Goal: Ask a question: Seek information or help from site administrators or community

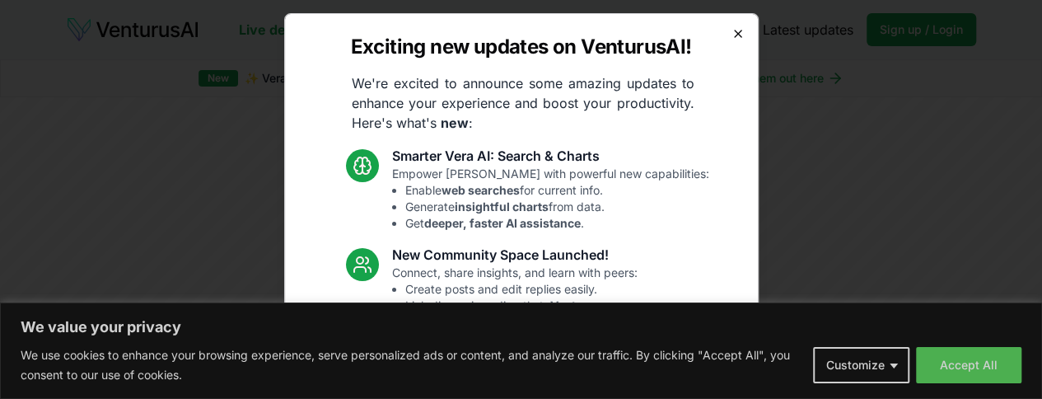
click at [735, 31] on icon "button" at bounding box center [738, 33] width 7 height 7
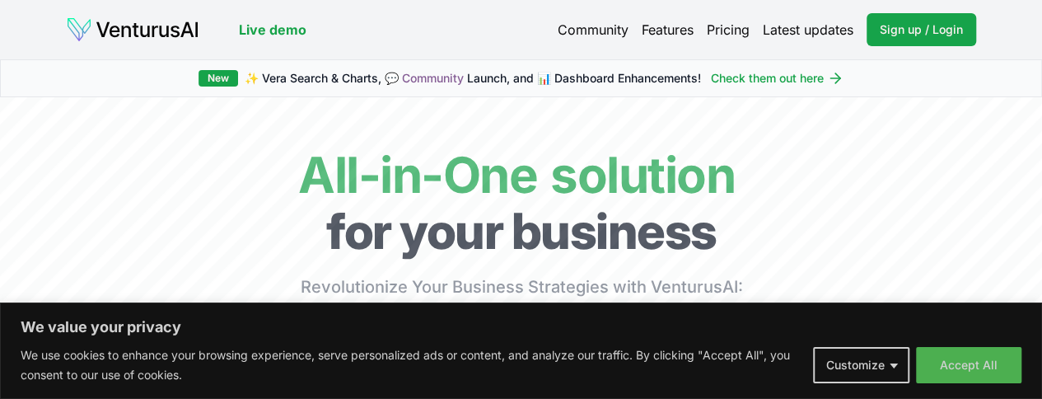
scroll to position [0, 16]
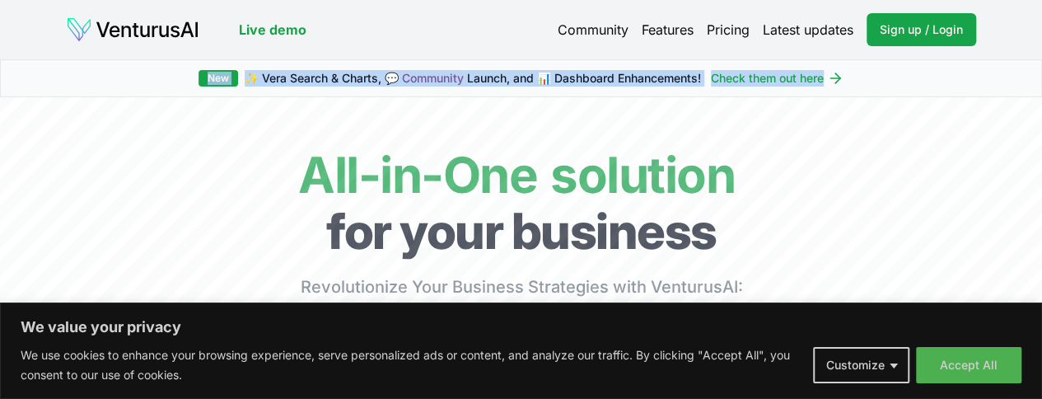
drag, startPoint x: 1037, startPoint y: 57, endPoint x: 1040, endPoint y: 88, distance: 31.4
click at [1040, 88] on html "We value your privacy We use cookies to enhance your browsing experience, serve…" at bounding box center [521, 199] width 1042 height 399
click at [948, 355] on button "Accept All" at bounding box center [968, 365] width 105 height 36
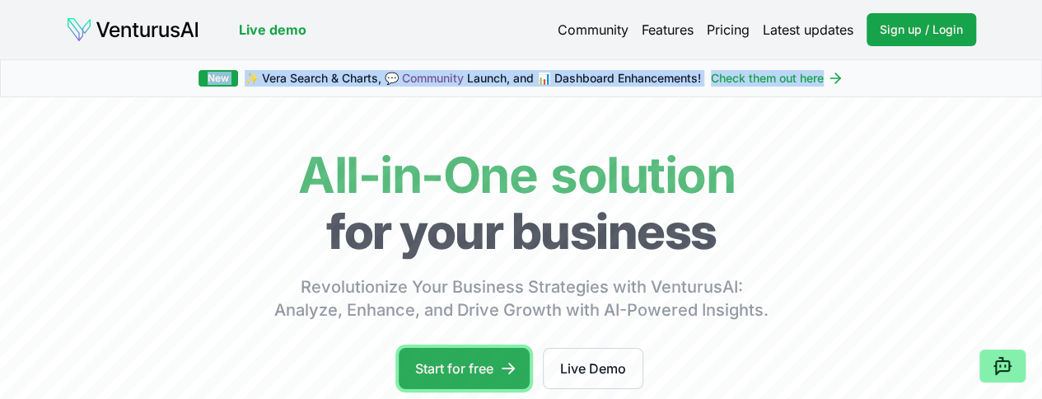
click at [472, 381] on link "Start for free" at bounding box center [464, 368] width 131 height 41
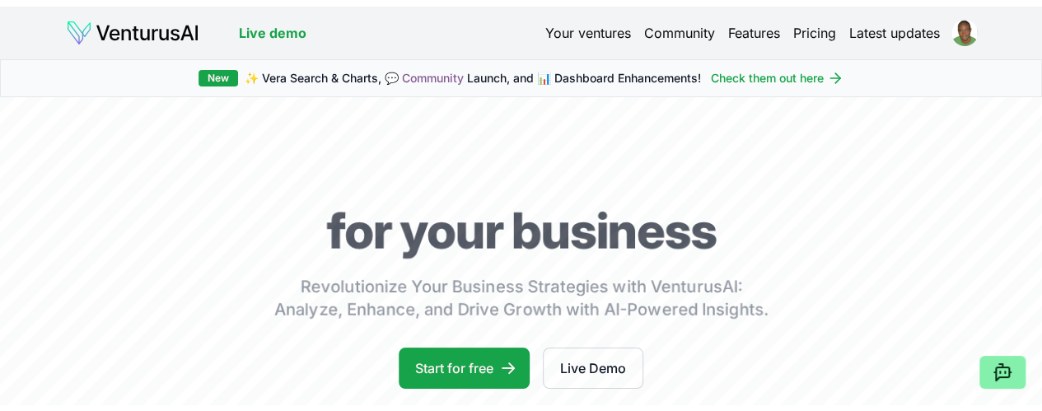
scroll to position [83, 0]
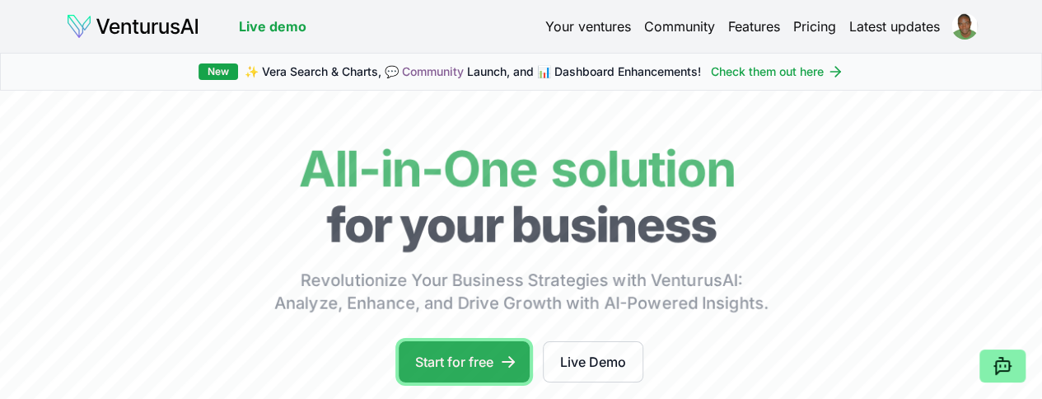
click at [475, 372] on link "Start for free" at bounding box center [464, 361] width 131 height 41
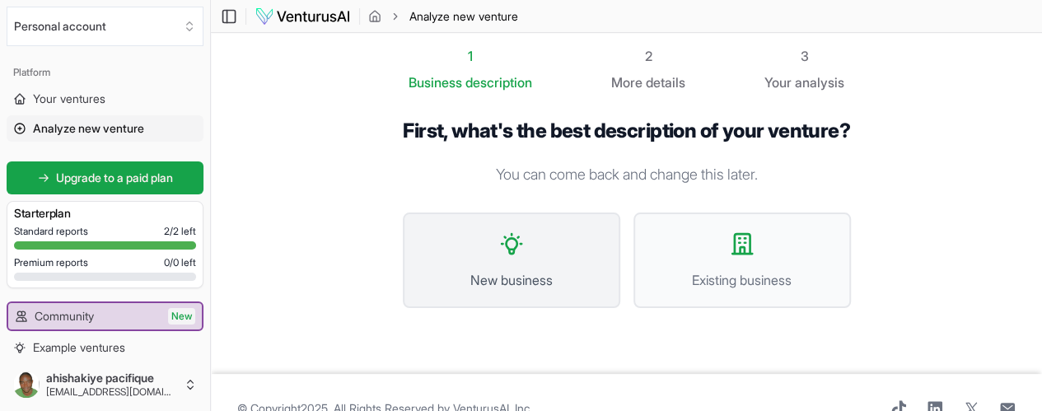
click at [567, 273] on span "New business" at bounding box center [511, 280] width 181 height 20
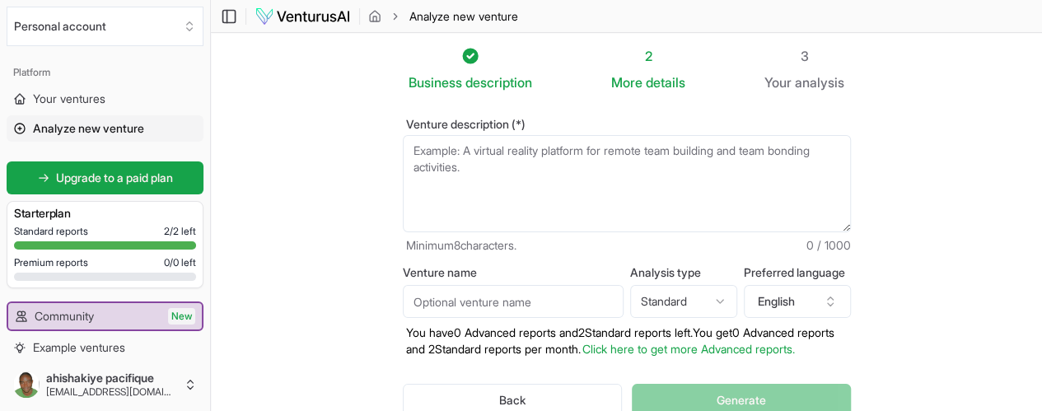
click at [555, 302] on input "Venture name" at bounding box center [513, 301] width 221 height 33
type input "AMAFRESH LTD"
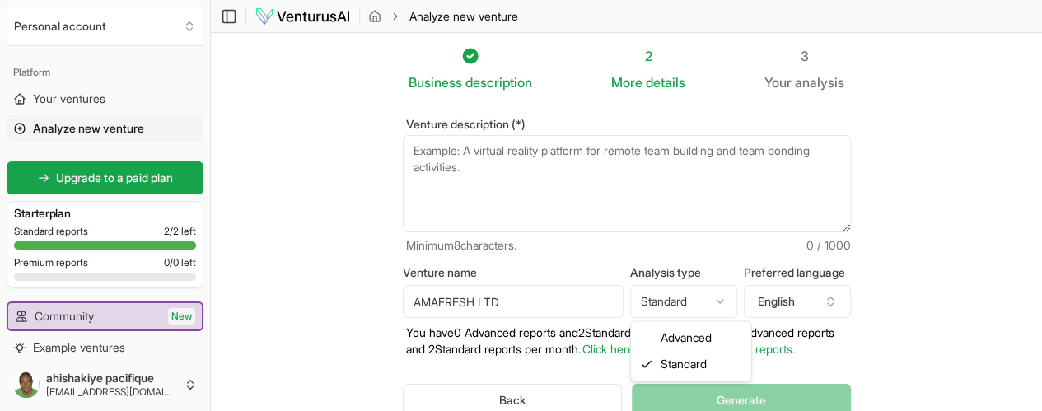
click at [681, 311] on html "We value your privacy We use cookies to enhance your browsing experience, serve…" at bounding box center [521, 205] width 1042 height 411
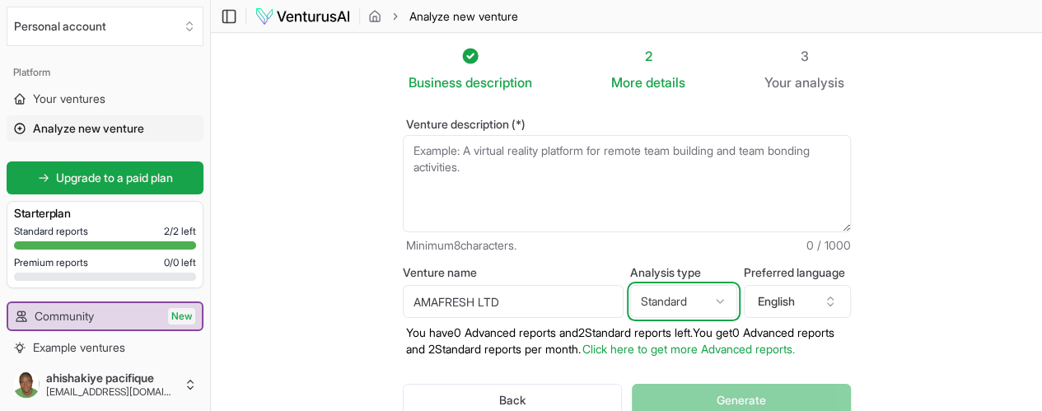
click at [855, 293] on html "We value your privacy We use cookies to enhance your browsing experience, serve…" at bounding box center [521, 205] width 1042 height 411
click at [851, 293] on button "English" at bounding box center [797, 301] width 107 height 33
click at [981, 251] on section "Business description 2 More details 3 Your analysis Venture description (*) Min…" at bounding box center [626, 258] width 831 height 450
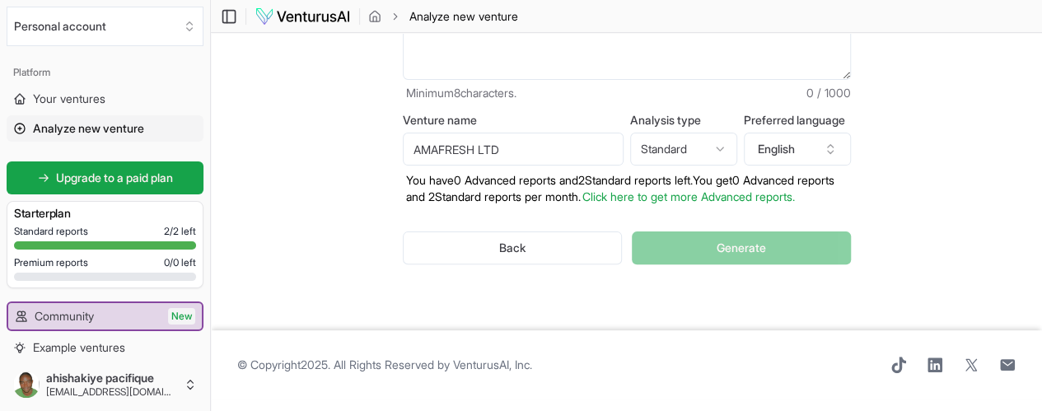
scroll to position [153, 0]
click at [775, 251] on div "Back Generate" at bounding box center [627, 247] width 448 height 86
click at [783, 246] on div "Back Generate" at bounding box center [627, 247] width 448 height 86
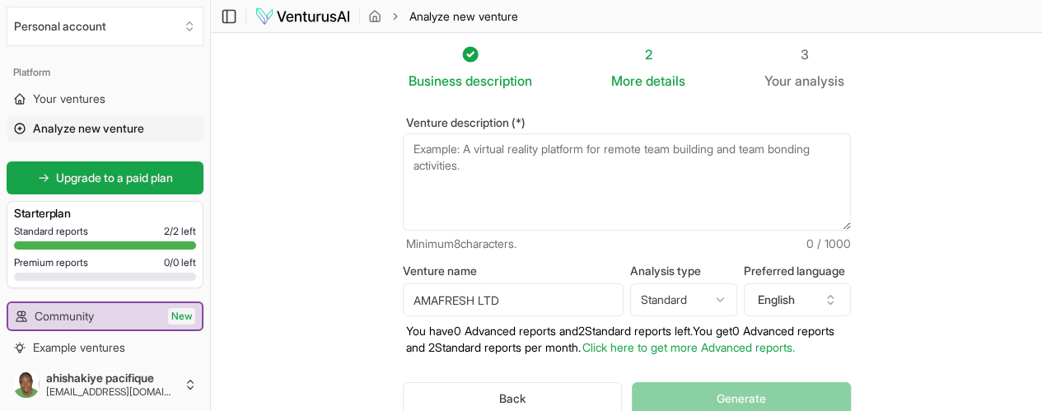
scroll to position [0, 0]
click at [834, 190] on textarea "Venture description (*)" at bounding box center [627, 183] width 448 height 97
click at [466, 140] on textarea "Venture description (*)" at bounding box center [627, 183] width 448 height 97
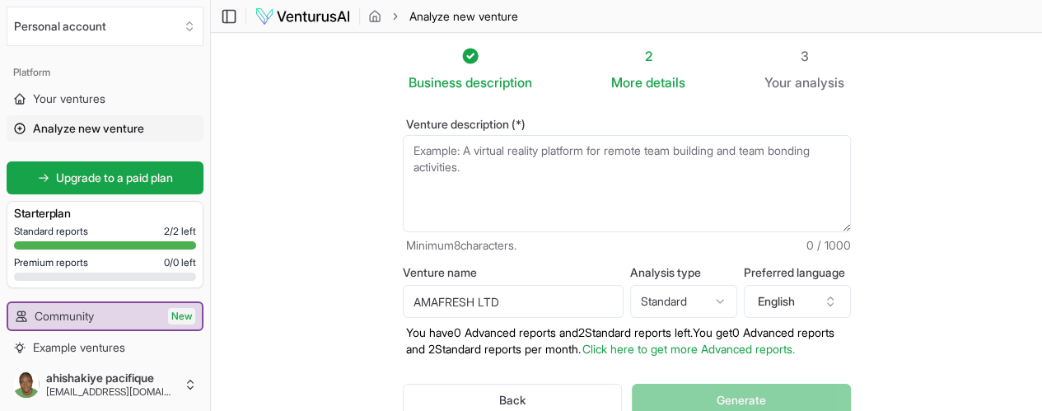
paste textarea "AmaFresh Ltd aims to provide sustainable cold storage solutions for Rwanda's fi…"
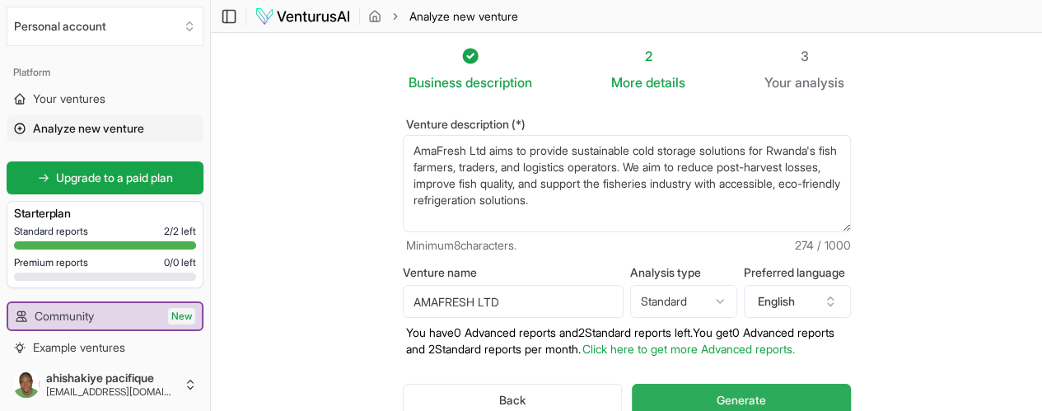
type textarea "AmaFresh Ltd aims to provide sustainable cold storage solutions for Rwanda's fi…"
click at [703, 391] on button "Generate" at bounding box center [741, 400] width 218 height 33
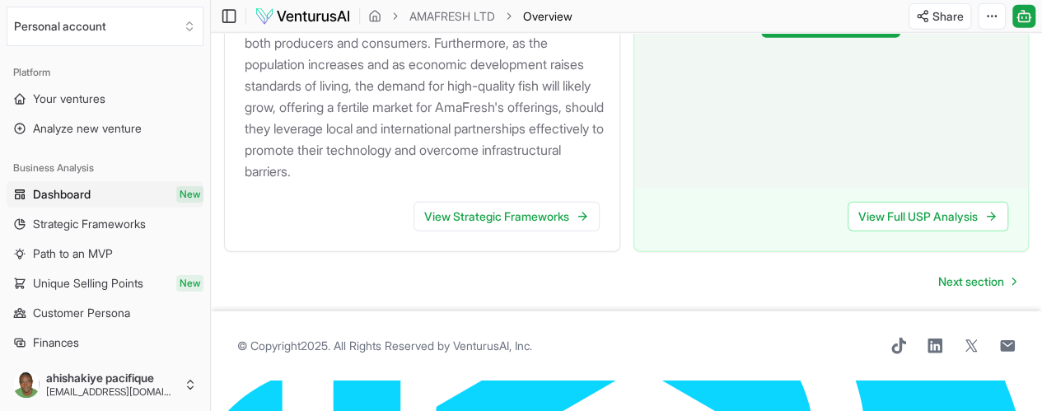
scroll to position [2072, 0]
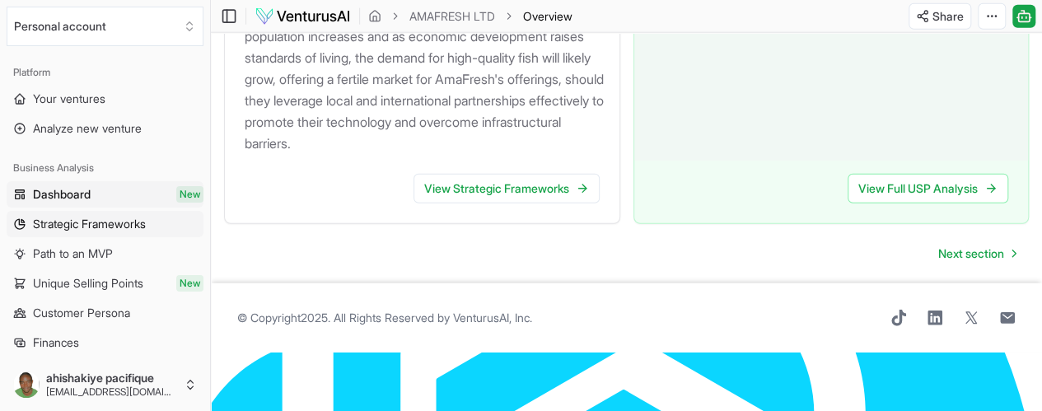
click at [105, 228] on span "Strategic Frameworks" at bounding box center [89, 224] width 113 height 16
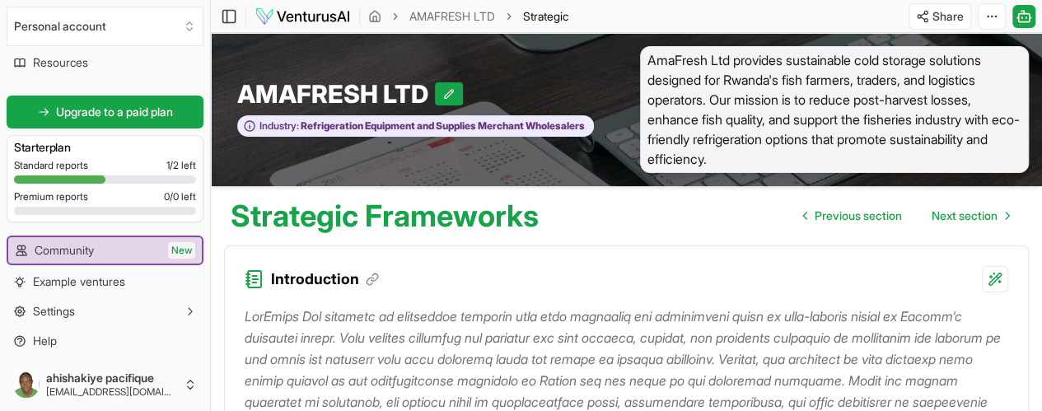
scroll to position [437, 0]
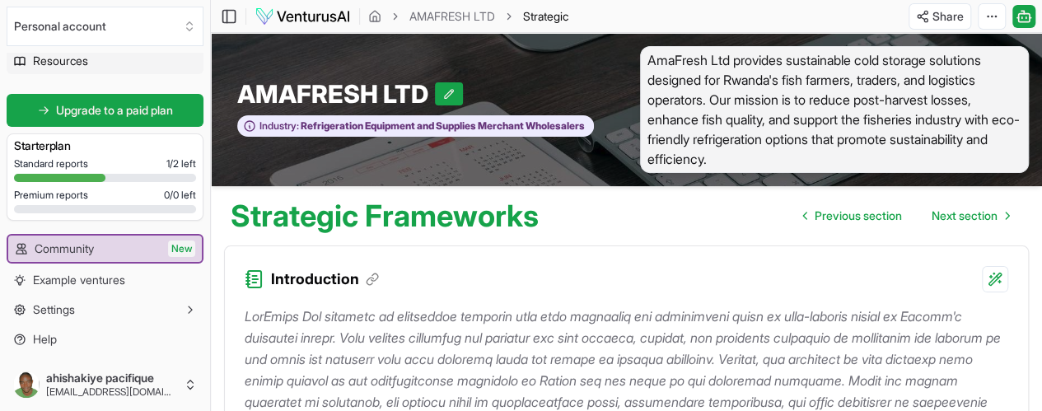
click at [120, 63] on link "Resources" at bounding box center [105, 61] width 197 height 26
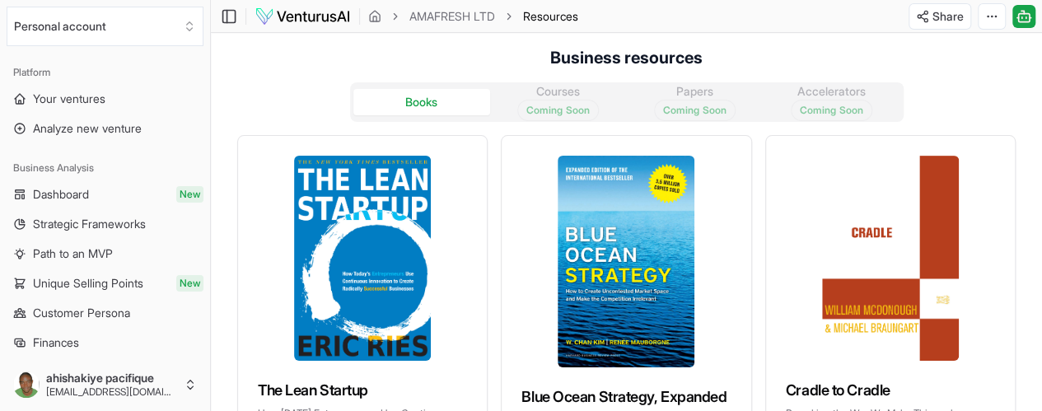
click at [315, 17] on img at bounding box center [303, 17] width 96 height 20
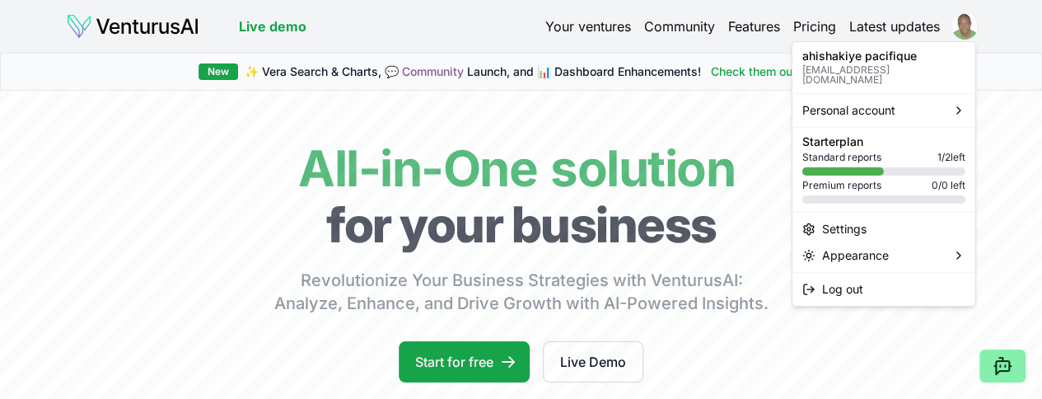
click at [958, 27] on html "We value your privacy We use cookies to enhance your browsing experience, serve…" at bounding box center [521, 199] width 1042 height 399
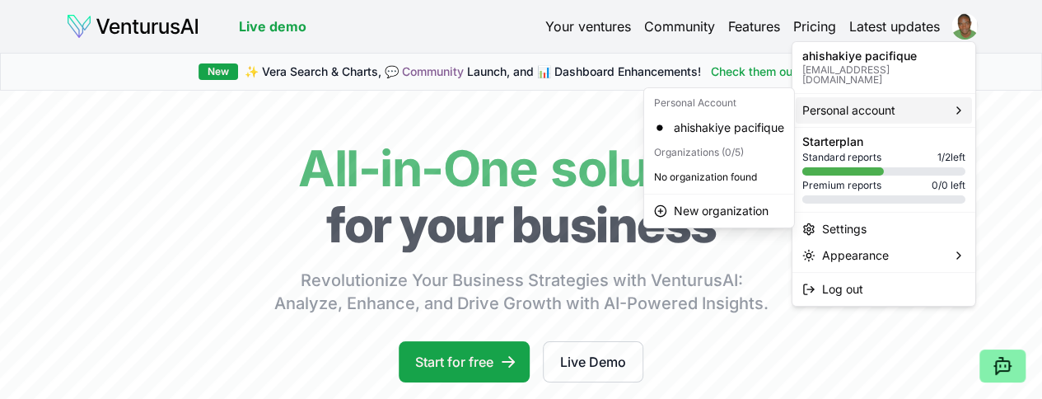
click at [930, 97] on div "Personal account" at bounding box center [884, 110] width 176 height 26
click at [897, 101] on div "Personal account" at bounding box center [884, 110] width 176 height 26
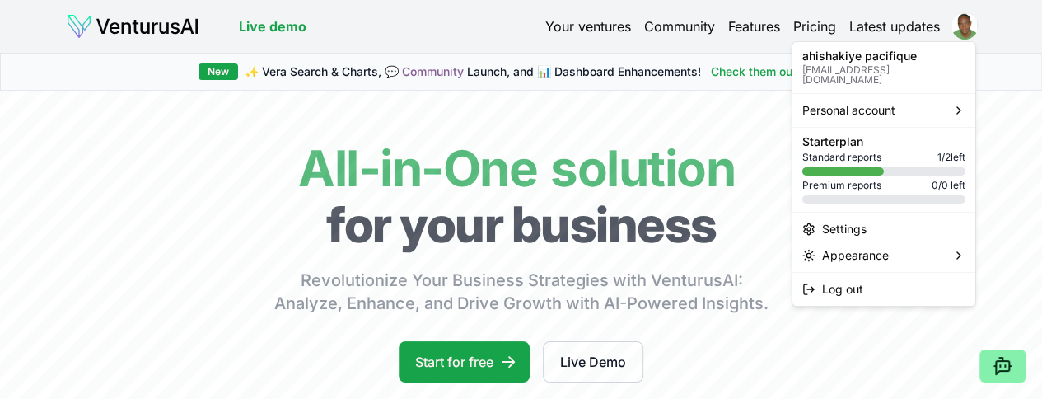
click at [917, 59] on p "ahishakiye pacifique" at bounding box center [884, 56] width 163 height 12
click at [966, 27] on html "We value your privacy We use cookies to enhance your browsing experience, serve…" at bounding box center [521, 199] width 1042 height 399
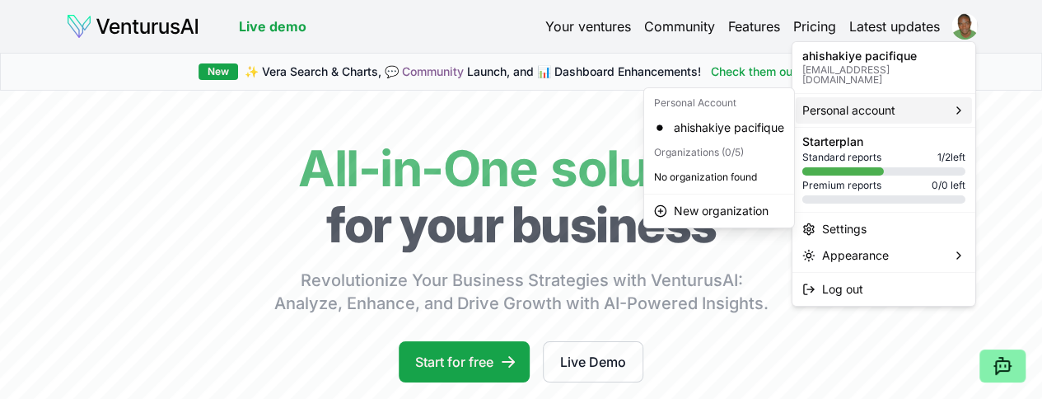
click at [890, 102] on span "Personal account" at bounding box center [849, 110] width 93 height 16
click at [752, 129] on div "ahishakiye pacifique" at bounding box center [719, 128] width 143 height 26
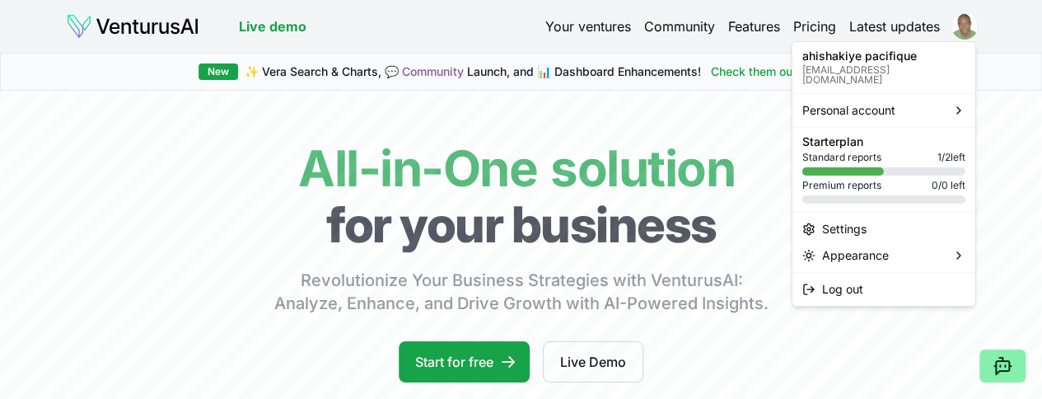
click at [959, 31] on html "We value your privacy We use cookies to enhance your browsing experience, serve…" at bounding box center [521, 199] width 1042 height 399
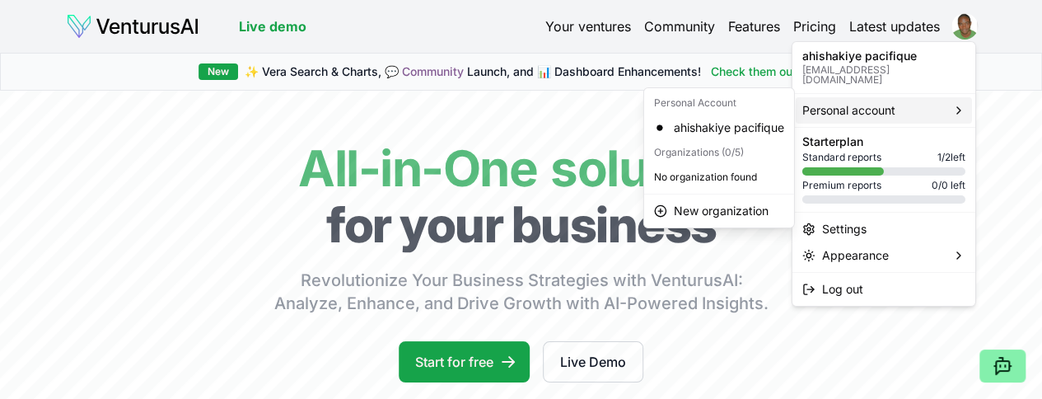
click at [960, 104] on icon at bounding box center [959, 110] width 13 height 13
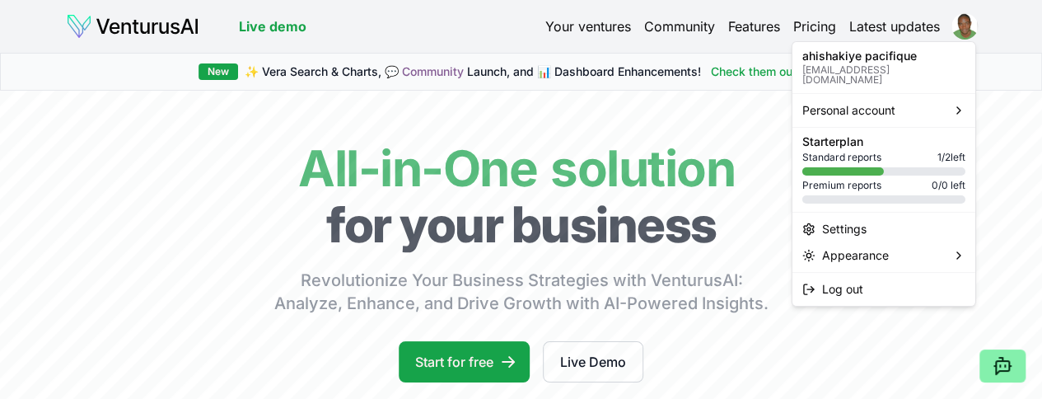
click at [965, 30] on html "We value your privacy We use cookies to enhance your browsing experience, serve…" at bounding box center [521, 199] width 1042 height 399
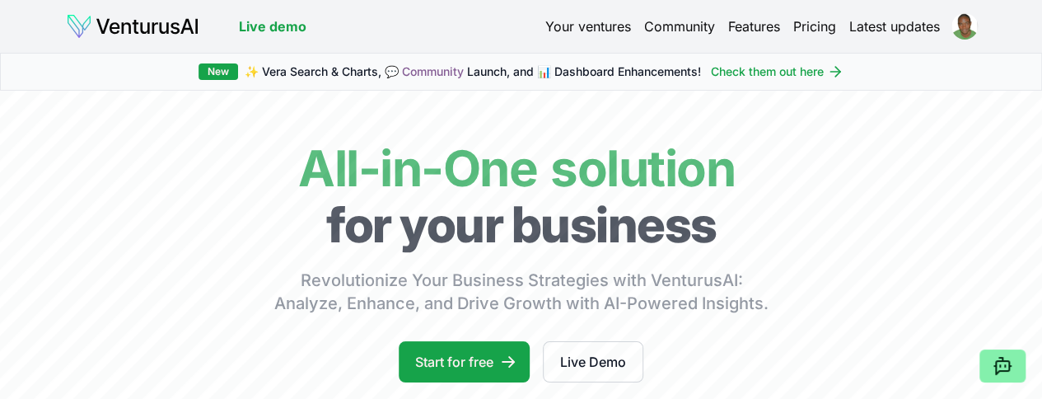
click at [590, 29] on link "Your ventures" at bounding box center [589, 26] width 86 height 20
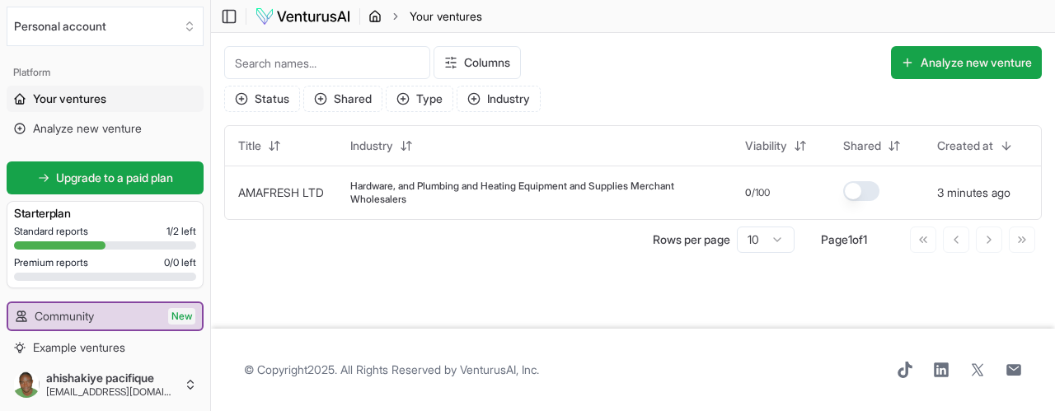
click at [377, 17] on icon "breadcrumb" at bounding box center [374, 16] width 13 height 13
click at [372, 48] on input at bounding box center [327, 62] width 206 height 33
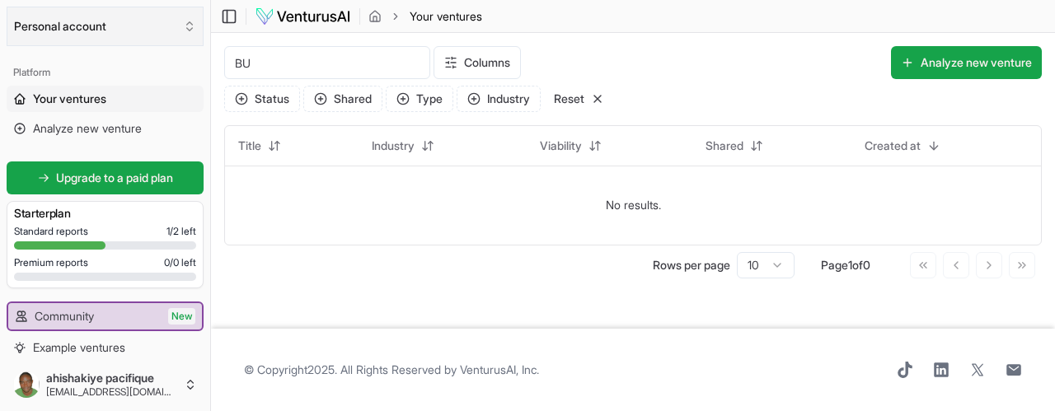
click at [194, 27] on icon "Select an organization" at bounding box center [189, 26] width 13 height 13
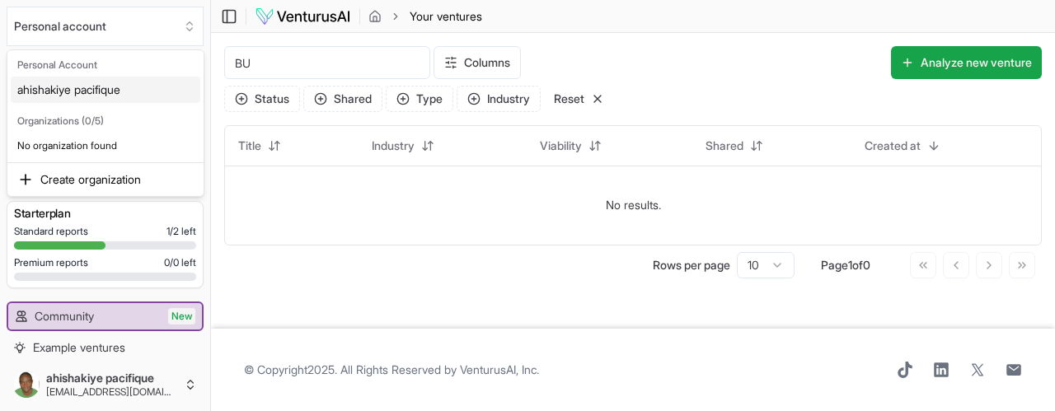
click at [412, 191] on html "We value your privacy We use cookies to enhance your browsing experience, serve…" at bounding box center [527, 205] width 1055 height 411
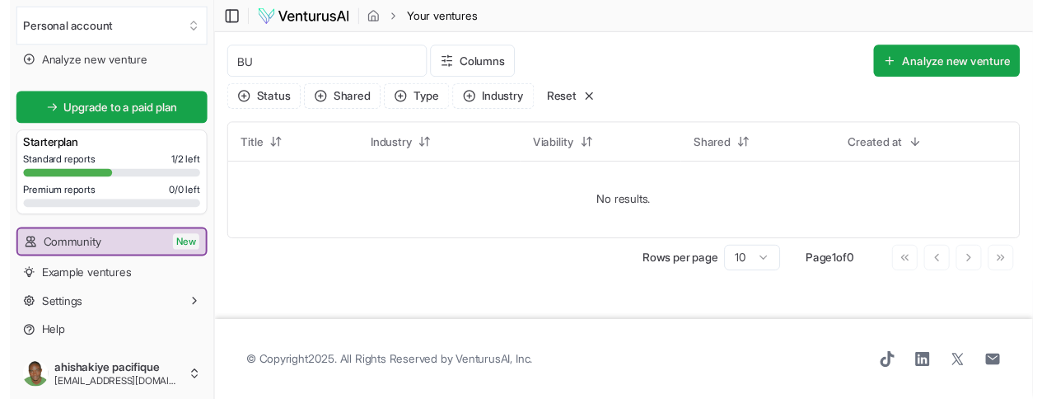
scroll to position [35, 0]
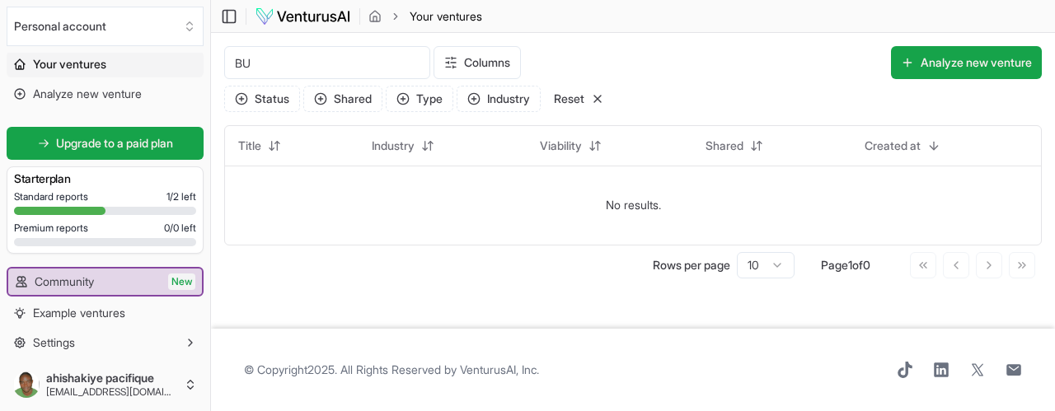
click at [150, 52] on div "Personal account" at bounding box center [105, 26] width 210 height 53
click at [128, 65] on link "Your ventures" at bounding box center [105, 64] width 197 height 26
click at [312, 63] on input "BU" at bounding box center [327, 62] width 206 height 33
type input "BUSINESS PLAN"
click at [307, 19] on img at bounding box center [303, 17] width 96 height 20
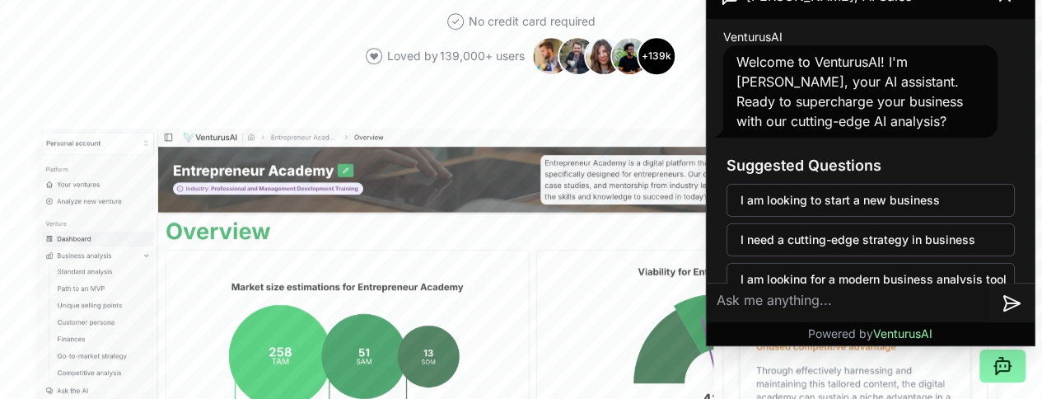
scroll to position [32, 0]
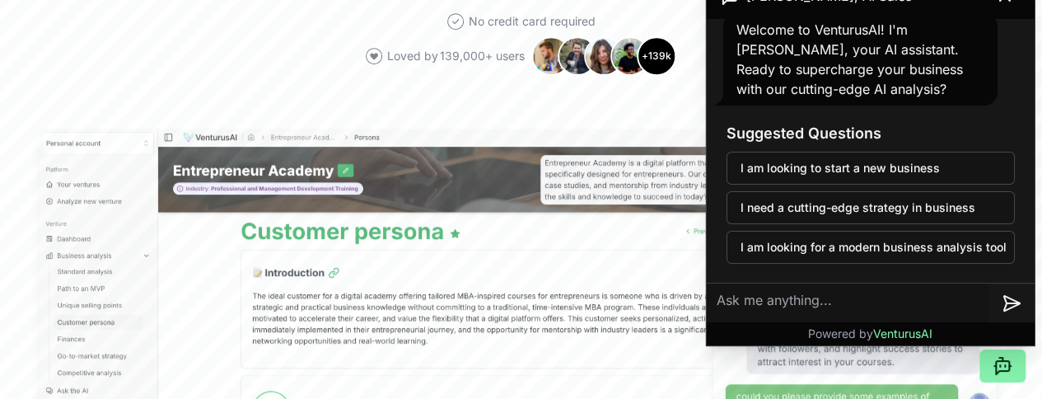
click at [864, 304] on textarea at bounding box center [848, 303] width 282 height 40
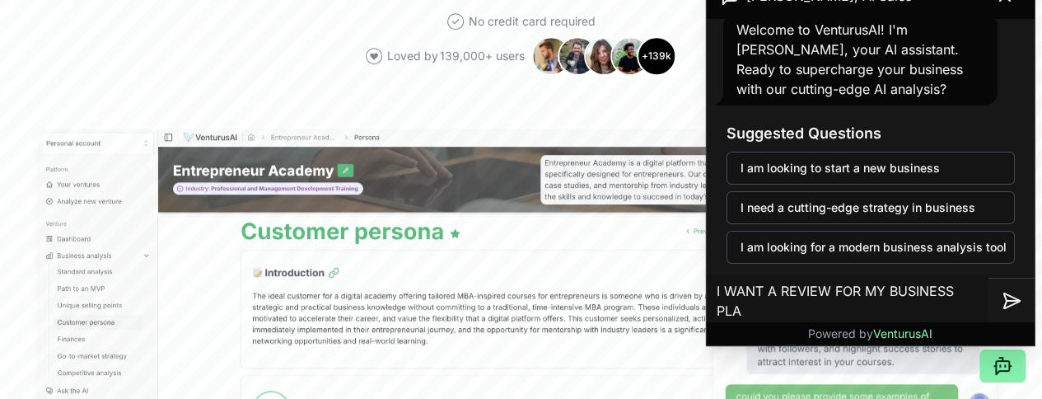
type textarea "I WANT A REVIEW FOR MY BUSINESS PLAN"
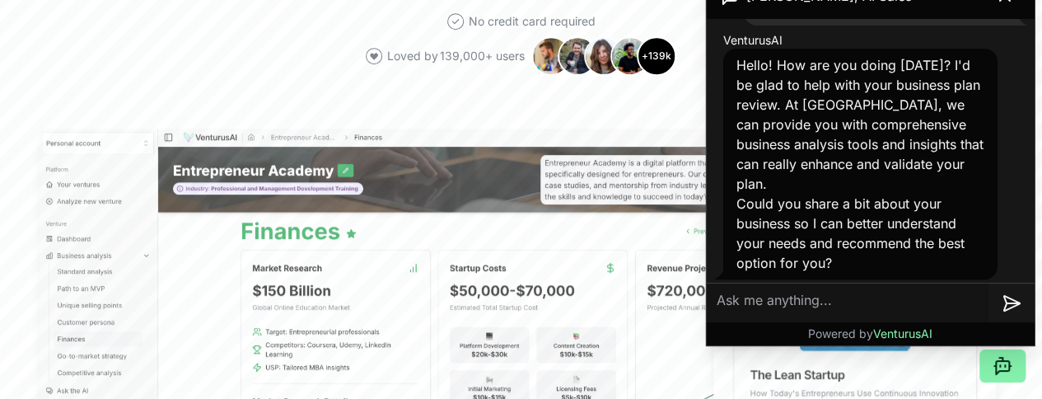
scroll to position [194, 0]
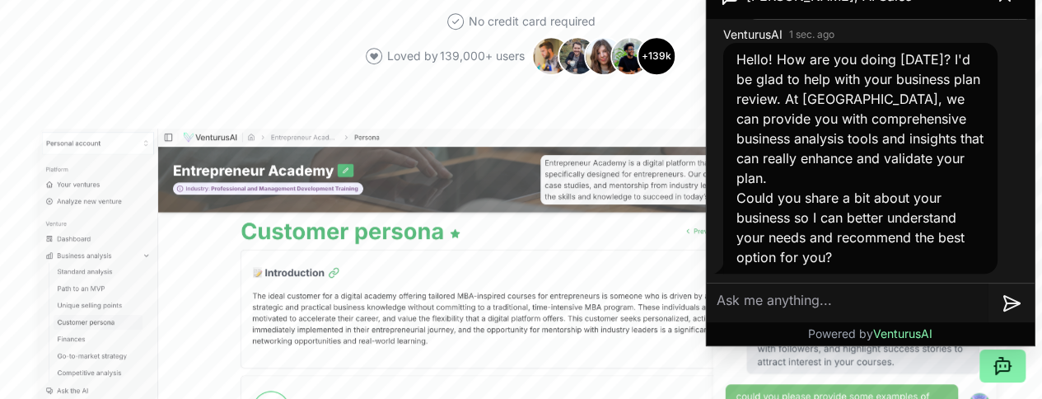
paste textarea "AmaFresh Ltd aims to provide sustainable cold storage solutions for Rwanda's fi…"
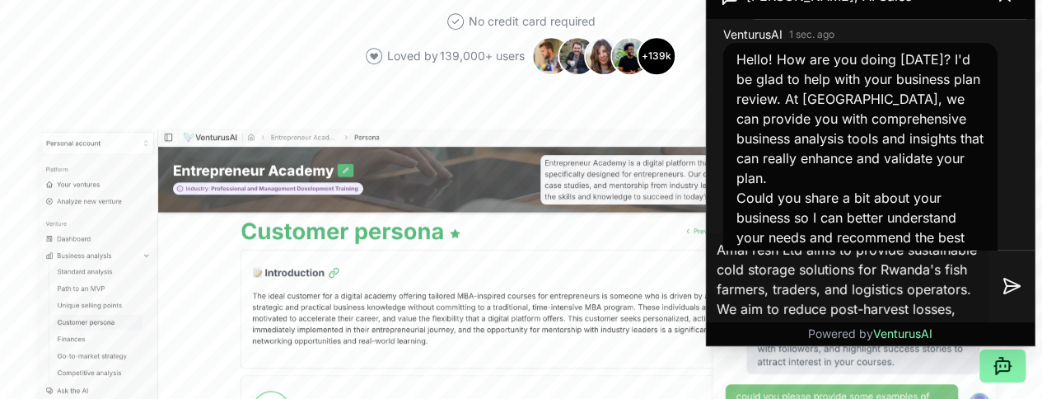
scroll to position [58, 0]
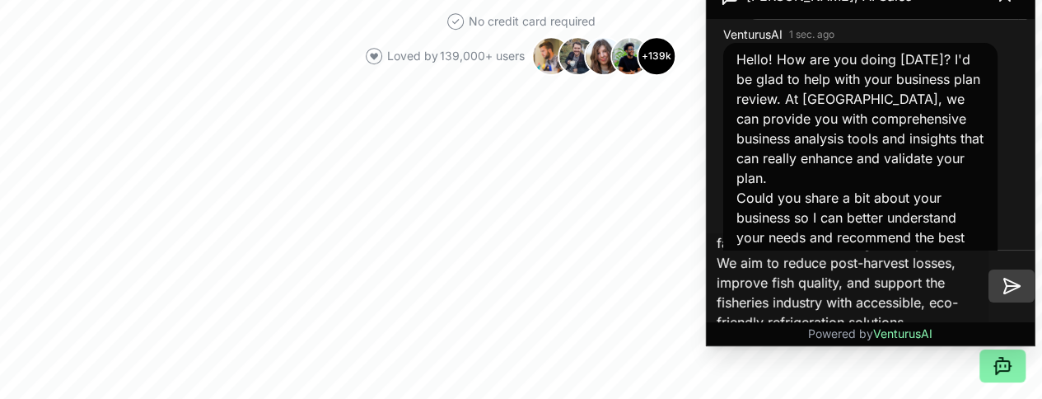
type textarea "AmaFresh Ltd aims to provide sustainable cold storage solutions for Rwanda's fi…"
click at [1007, 285] on icon at bounding box center [1012, 286] width 16 height 15
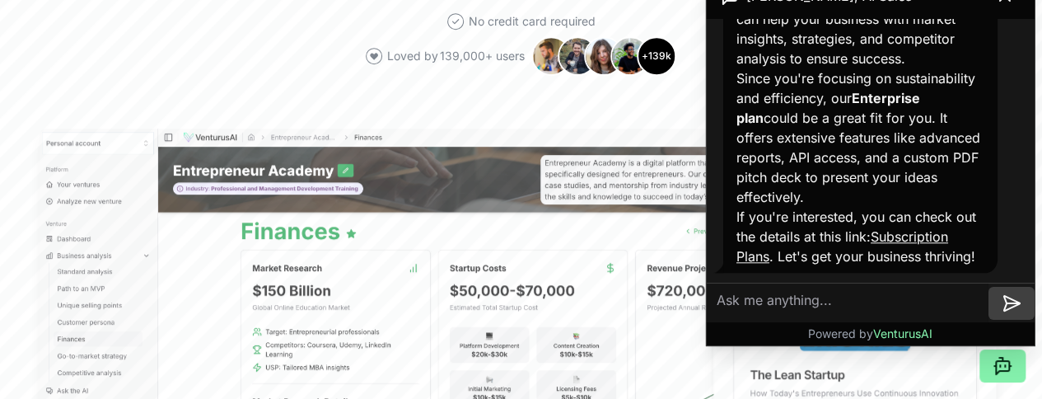
scroll to position [800, 0]
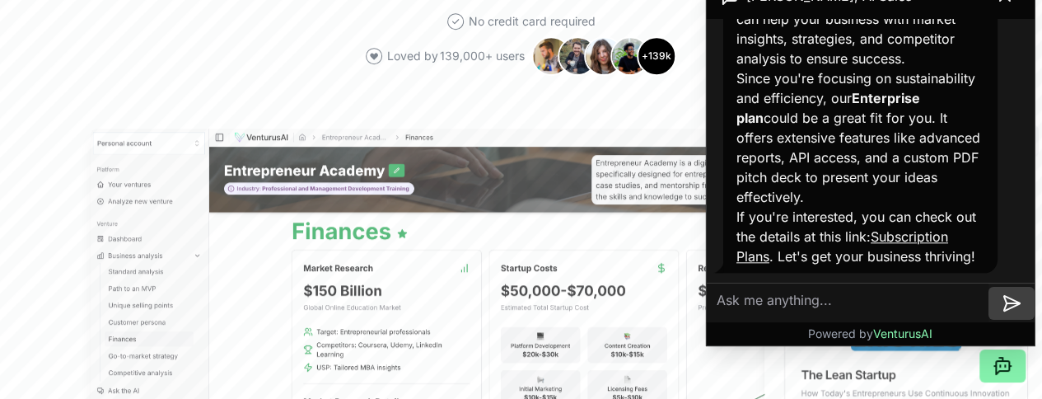
click at [819, 102] on strong "Enterprise plan" at bounding box center [829, 108] width 184 height 36
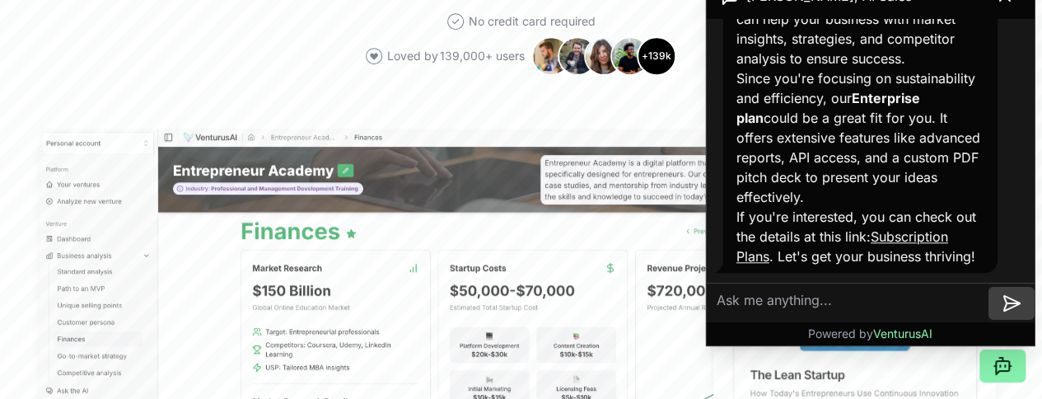
click at [826, 242] on link "Subscription Plans" at bounding box center [843, 246] width 212 height 36
